Goal: Task Accomplishment & Management: Use online tool/utility

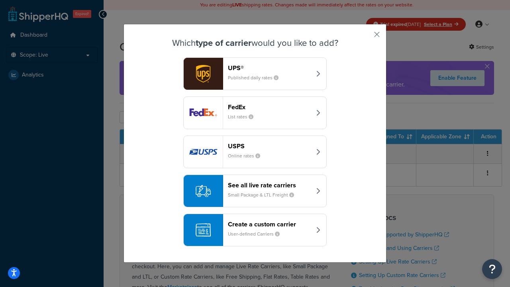
click at [255, 230] on div "Create a custom carrier User-defined Carriers" at bounding box center [269, 229] width 83 height 19
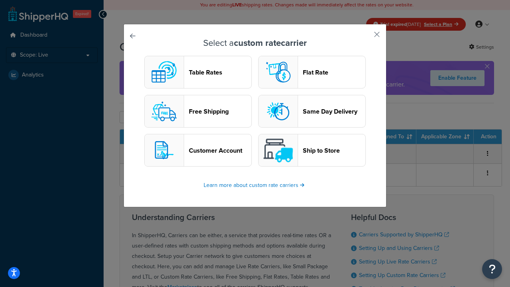
click at [198, 72] on header "Table Rates" at bounding box center [220, 72] width 63 height 8
